Goal: Obtain resource: Obtain resource

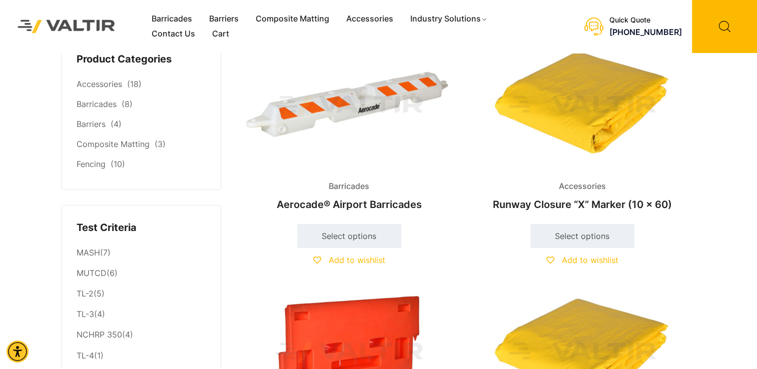
click at [590, 202] on h2 "Runway Closure “X” Marker (10 x 60)" at bounding box center [582, 205] width 216 height 22
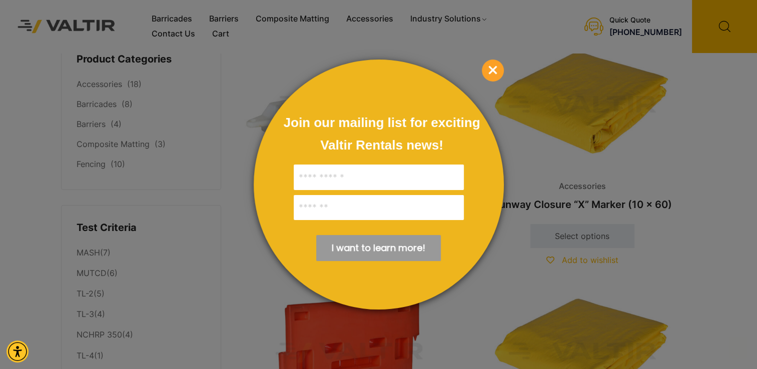
scroll to position [404, 0]
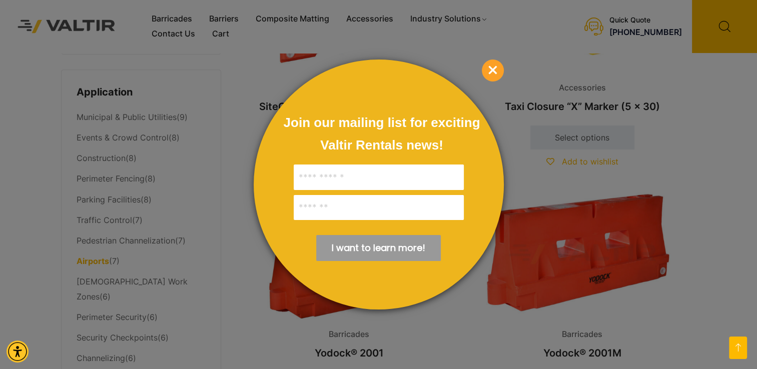
click at [498, 76] on span "×" at bounding box center [493, 71] width 22 height 22
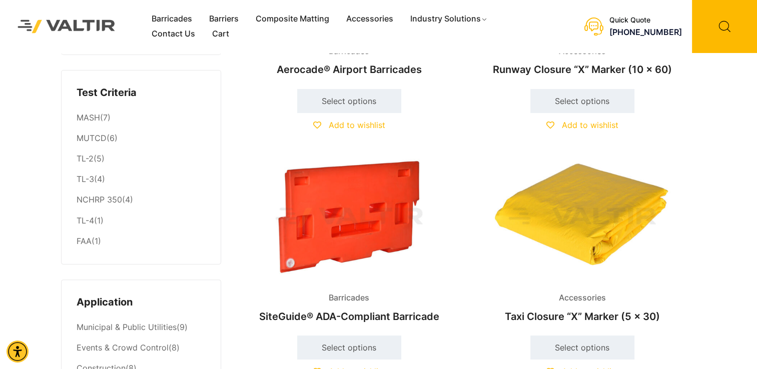
scroll to position [82, 0]
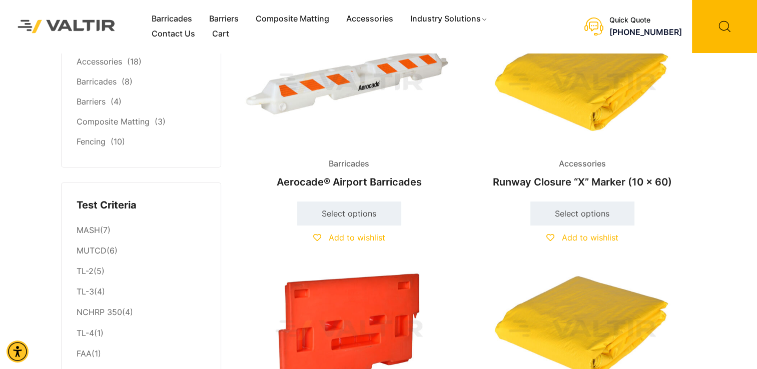
click at [605, 187] on h2 "Runway Closure “X” Marker (10 x 60)" at bounding box center [582, 182] width 216 height 22
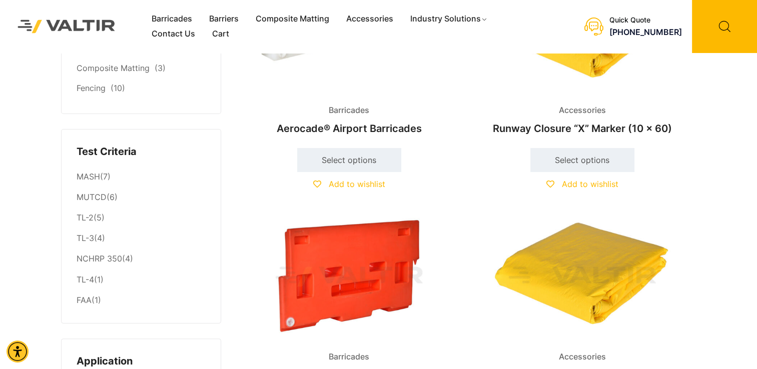
scroll to position [136, 0]
click at [566, 284] on img at bounding box center [582, 277] width 216 height 130
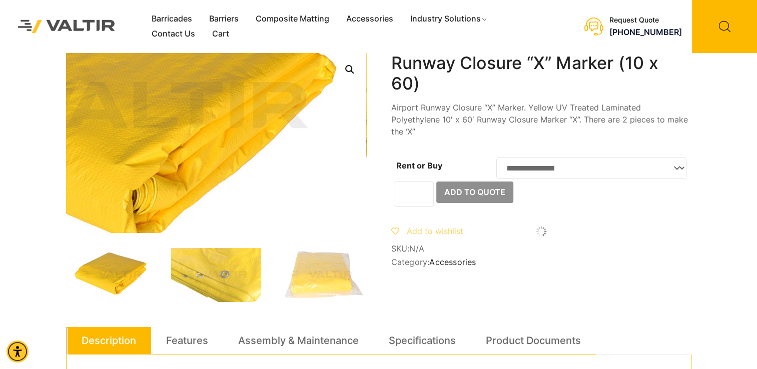
scroll to position [64, 0]
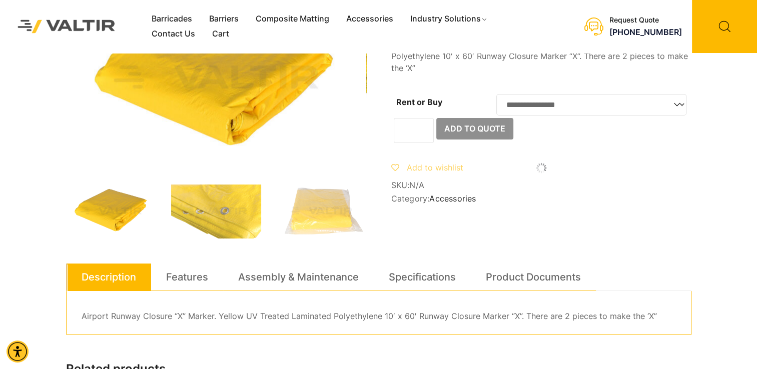
click at [619, 209] on div "**********" at bounding box center [378, 307] width 625 height 637
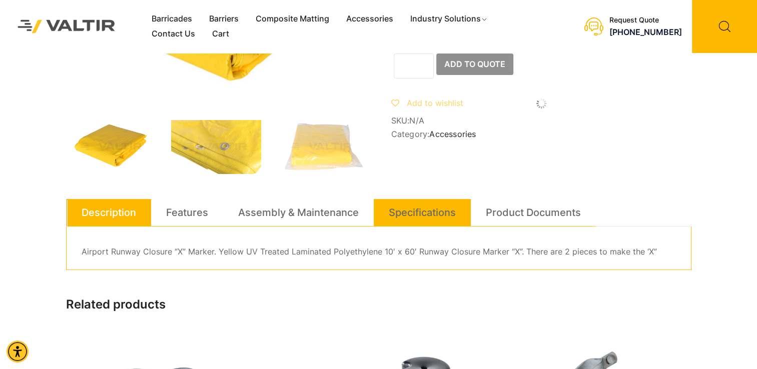
scroll to position [80, 0]
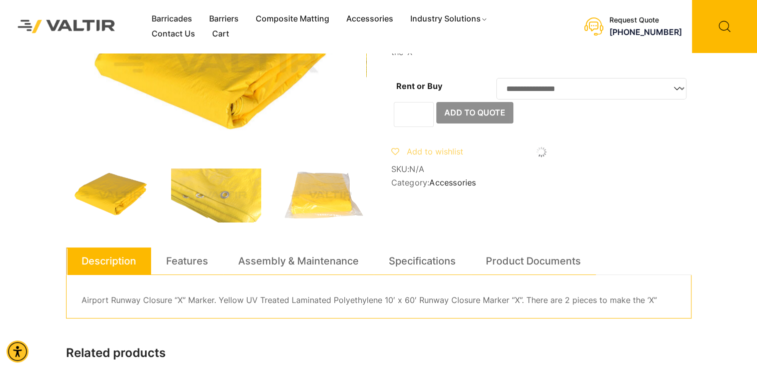
click at [351, 203] on img at bounding box center [321, 196] width 90 height 54
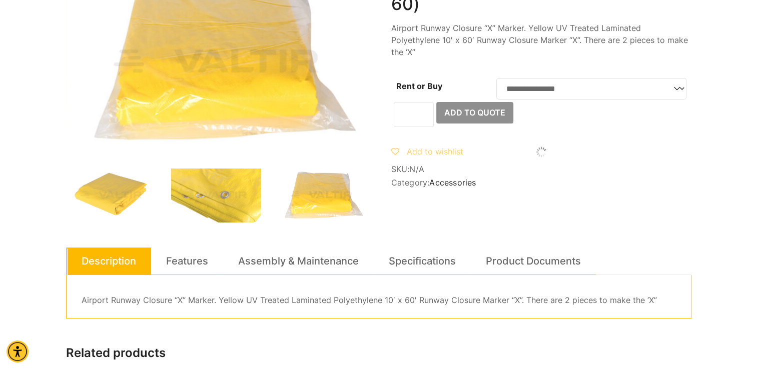
scroll to position [0, 0]
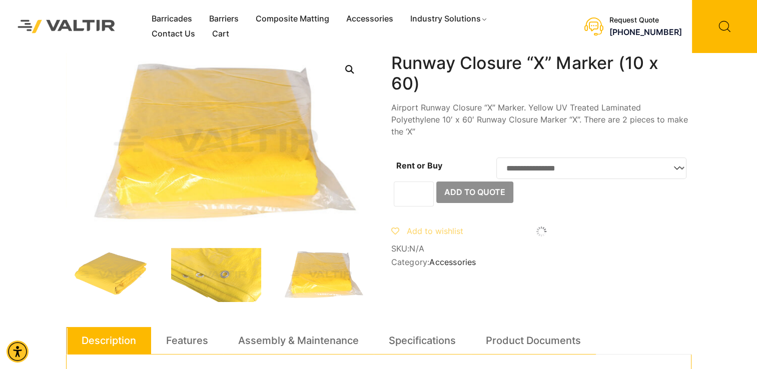
click at [252, 245] on div at bounding box center [216, 177] width 300 height 249
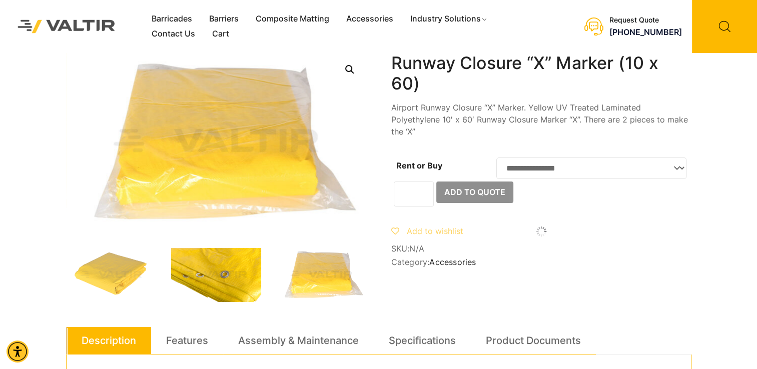
click at [208, 271] on img at bounding box center [216, 275] width 90 height 54
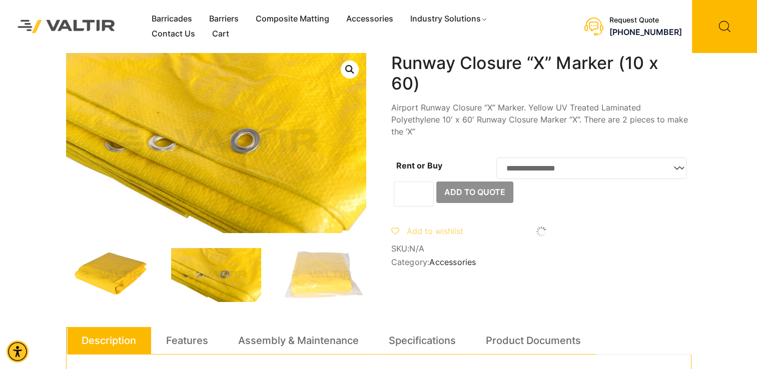
click at [122, 273] on img at bounding box center [111, 275] width 90 height 54
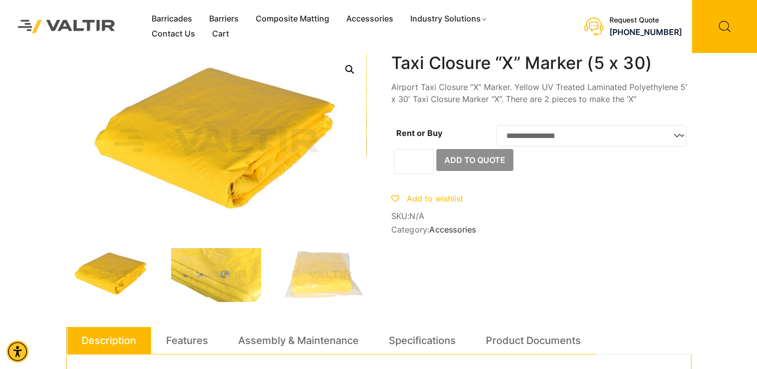
scroll to position [94, 0]
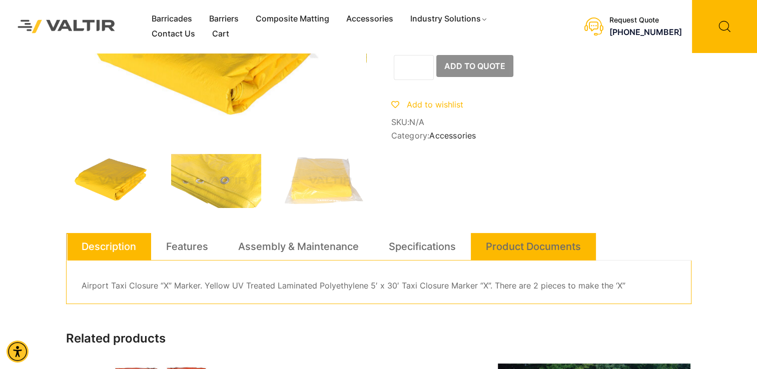
click at [524, 241] on link "Product Documents" at bounding box center [533, 246] width 95 height 27
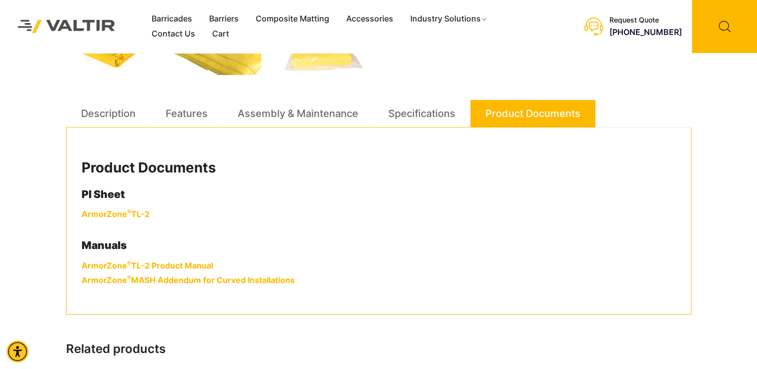
scroll to position [228, 0]
click at [171, 265] on link "ArmorZone ® TL-2 Product Manual" at bounding box center [148, 265] width 132 height 10
click at [134, 214] on link "ArmorZone ® TL-2" at bounding box center [116, 214] width 68 height 10
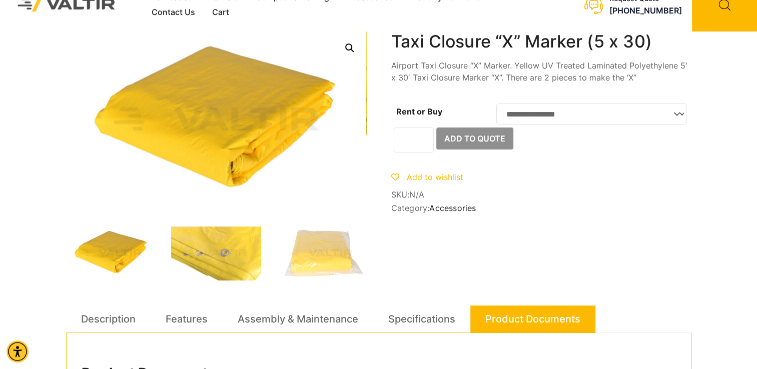
scroll to position [0, 0]
